Goal: Task Accomplishment & Management: Use online tool/utility

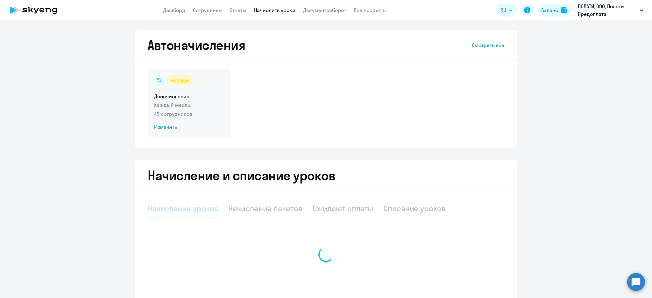
click at [182, 98] on h5 "Доначисление" at bounding box center [189, 96] width 71 height 7
select select "10"
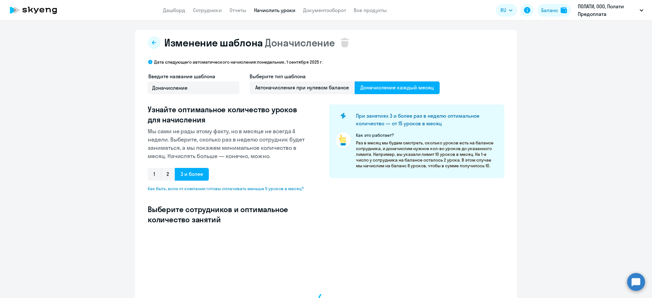
select select "10"
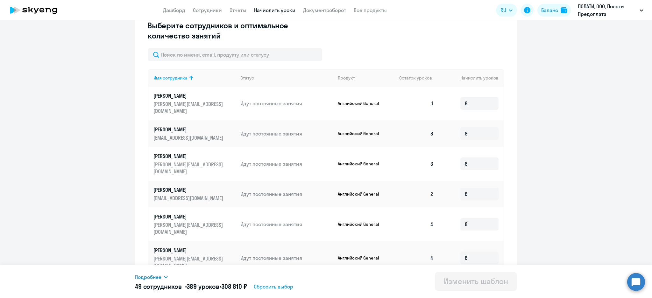
scroll to position [293, 0]
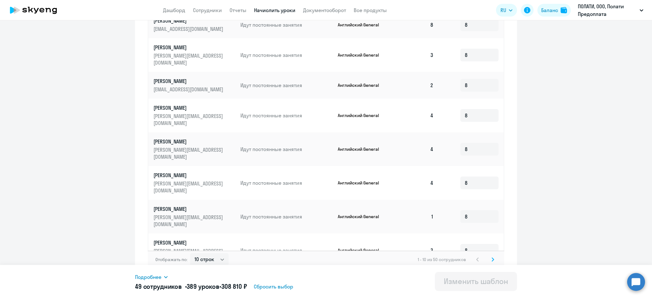
click at [493, 251] on div "Отображать по: 10 строк 30 строк 50 строк 1 - 10 из 50 сотрудников" at bounding box center [326, 260] width 356 height 18
click at [492, 253] on div "Отображать по: 10 строк 30 строк 50 строк 1 - 10 из 50 сотрудников" at bounding box center [326, 260] width 356 height 18
click at [492, 258] on icon at bounding box center [493, 260] width 2 height 4
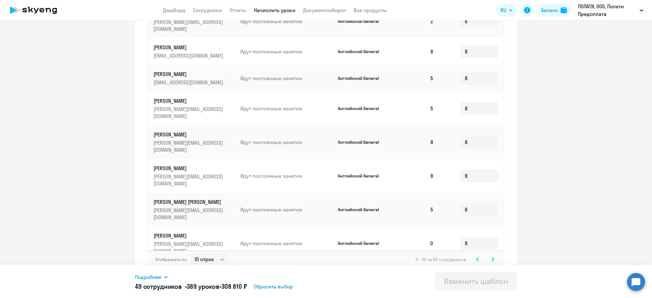
click at [492, 258] on icon at bounding box center [493, 260] width 2 height 4
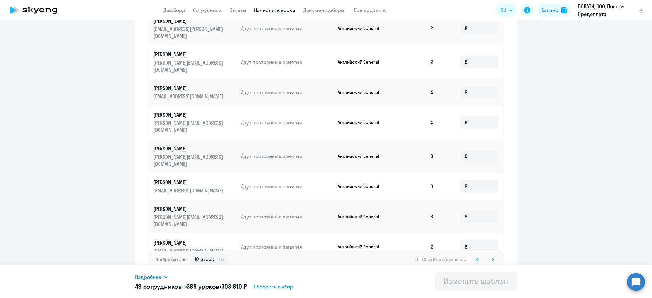
click at [492, 258] on icon at bounding box center [493, 260] width 2 height 4
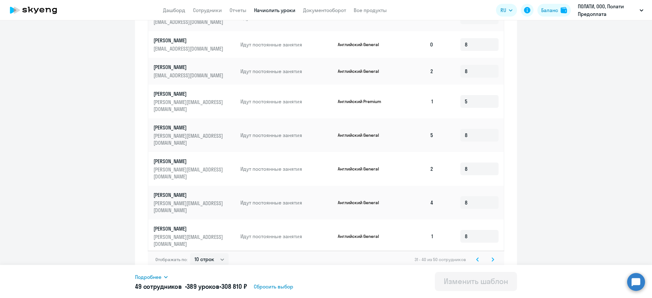
click at [491, 257] on icon at bounding box center [492, 259] width 3 height 4
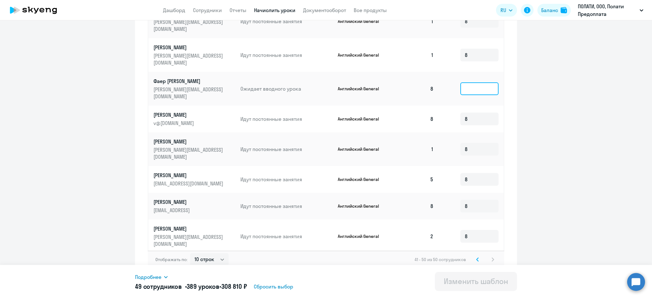
click at [478, 82] on input at bounding box center [479, 88] width 38 height 13
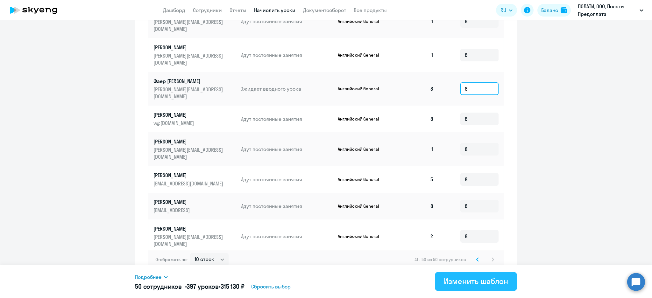
type input "8"
click at [501, 283] on div "Изменить шаблон" at bounding box center [476, 281] width 64 height 10
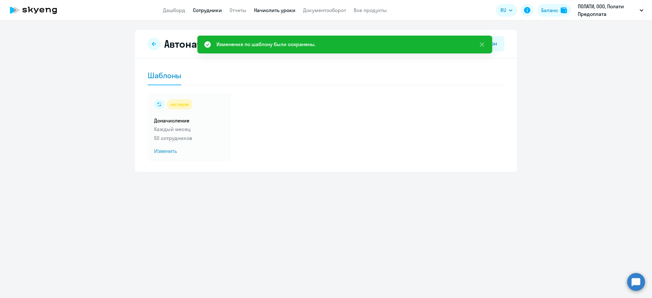
click at [204, 8] on link "Сотрудники" at bounding box center [207, 10] width 29 height 6
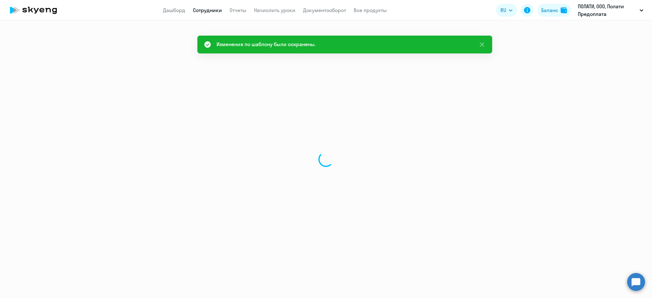
select select "30"
